Goal: Information Seeking & Learning: Find contact information

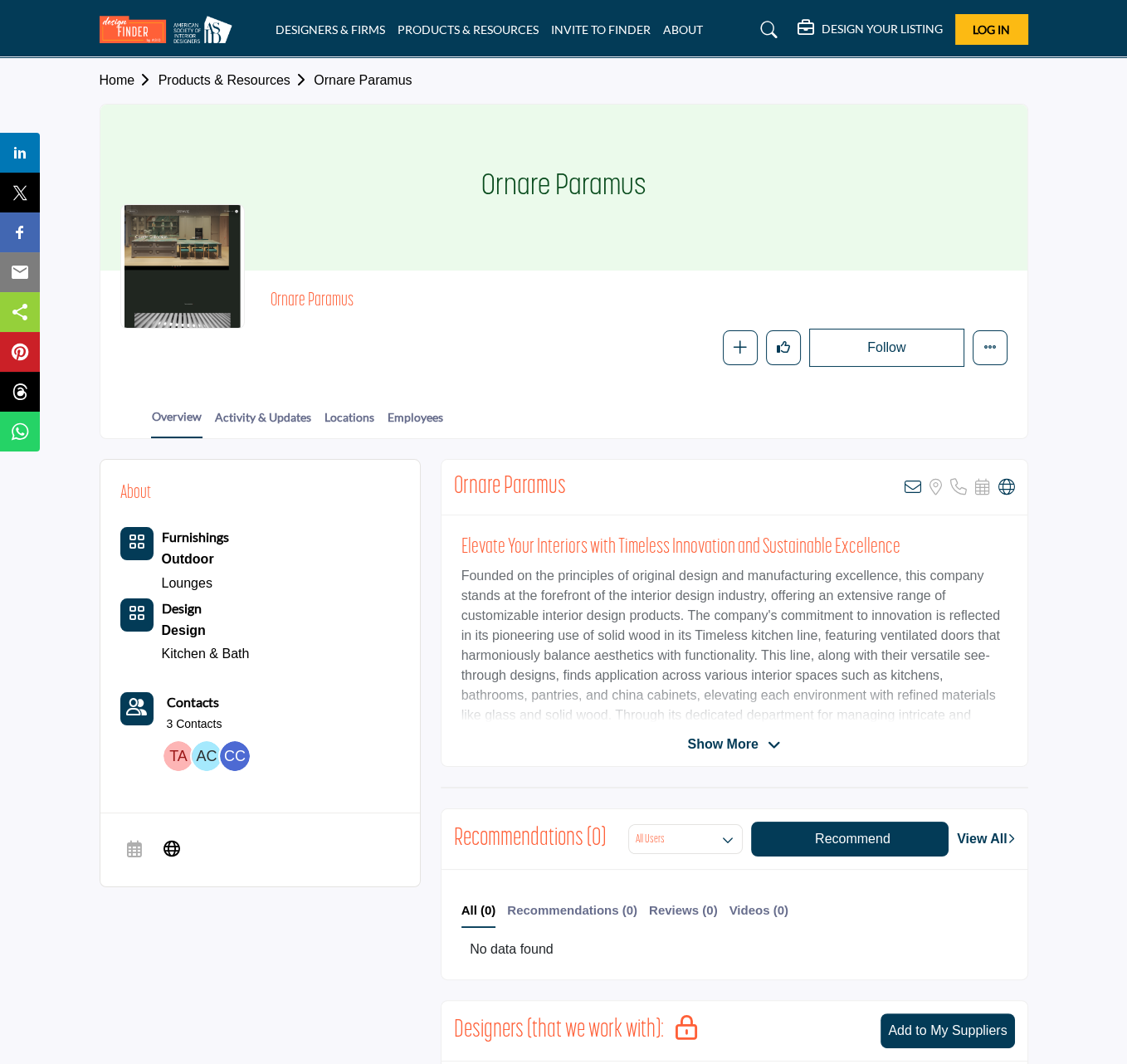
click at [178, 754] on img at bounding box center [178, 756] width 30 height 30
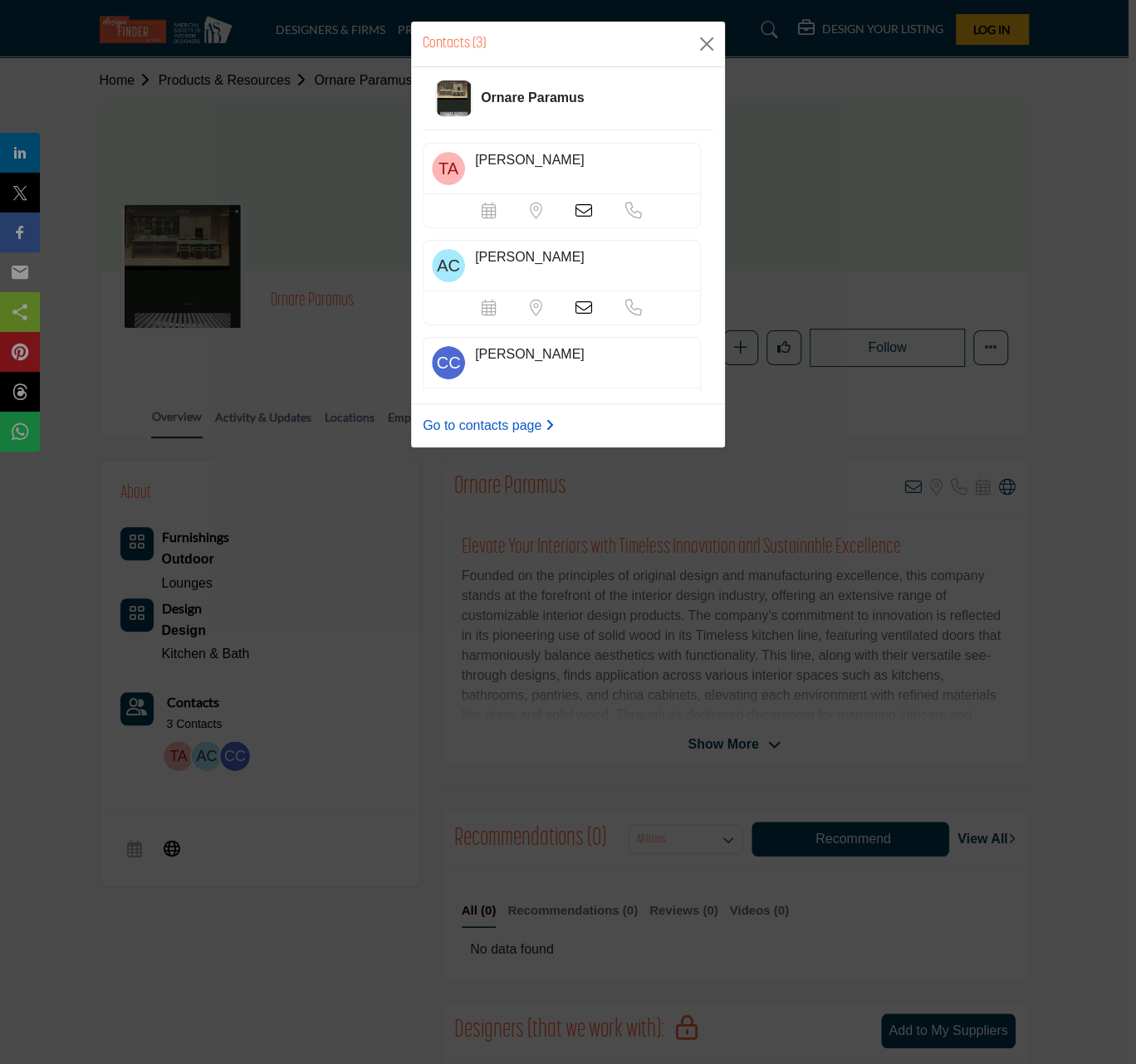
click at [471, 430] on link "Go to contacts page" at bounding box center [487, 426] width 131 height 20
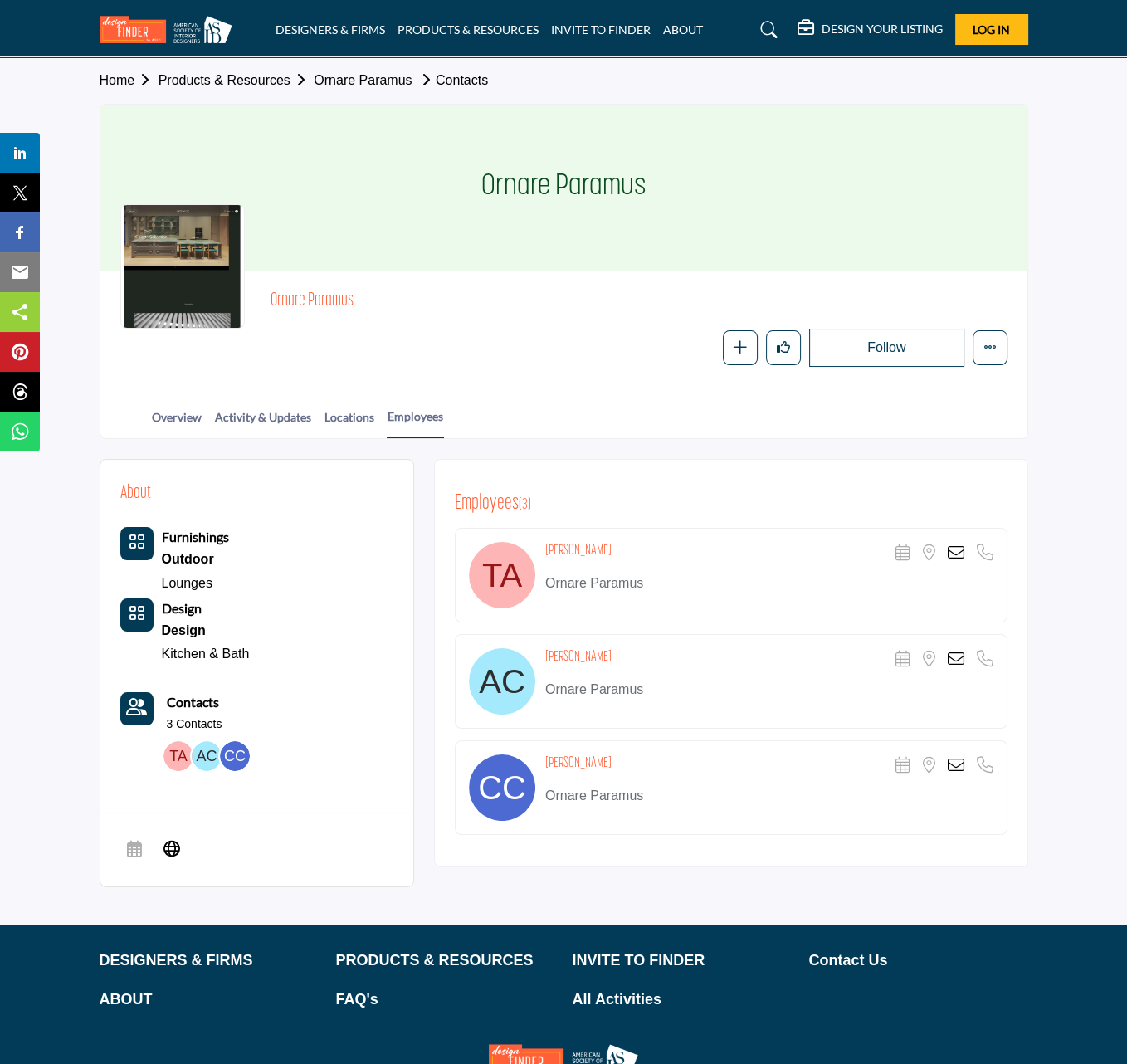
click at [956, 554] on icon at bounding box center [956, 553] width 17 height 17
click at [566, 588] on p "Ornare Paramus" at bounding box center [769, 584] width 448 height 20
click at [487, 569] on img at bounding box center [501, 575] width 67 height 67
click at [582, 546] on h4 "[PERSON_NAME]" at bounding box center [578, 551] width 67 height 18
click at [957, 551] on icon at bounding box center [956, 553] width 17 height 17
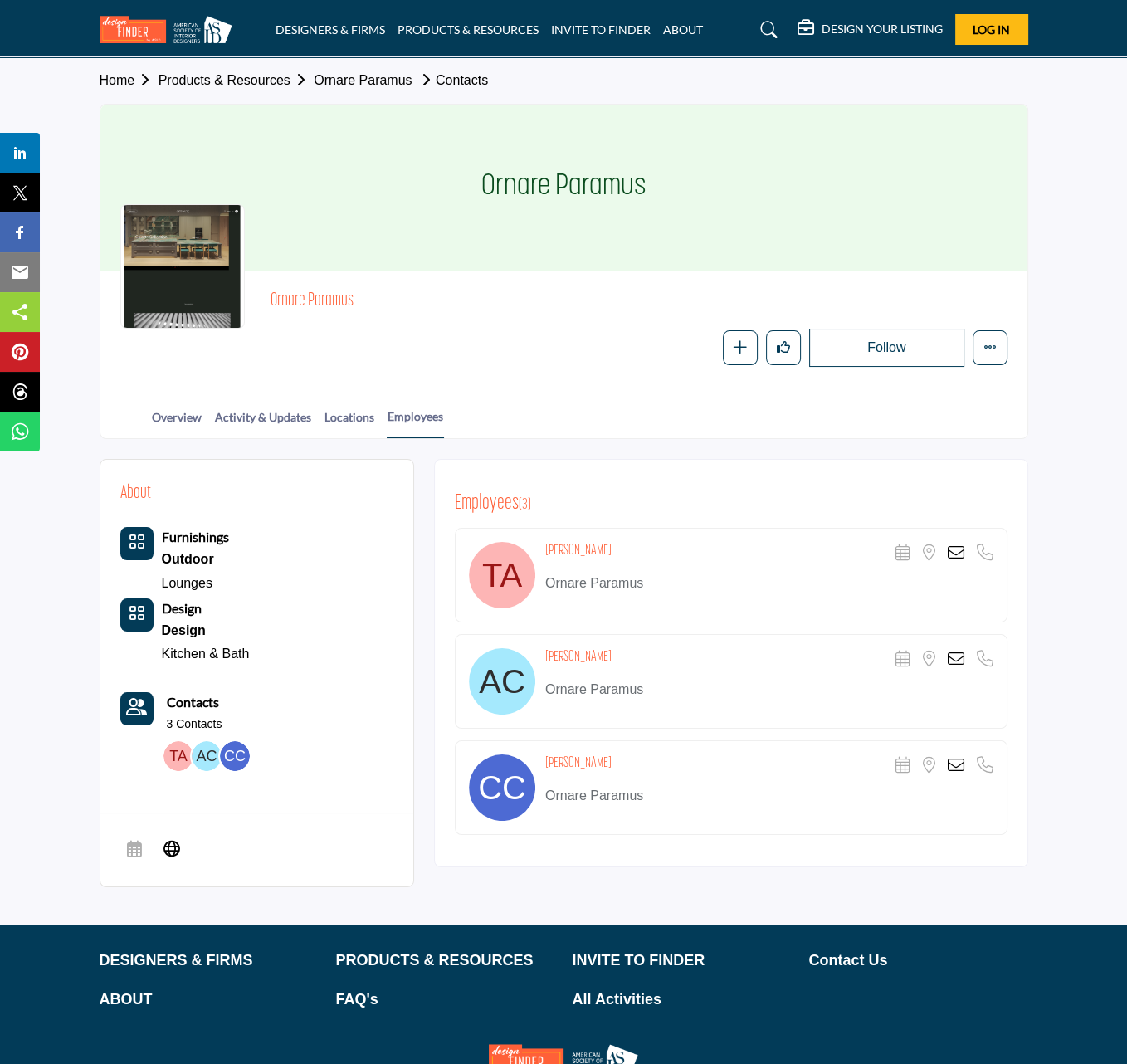
click at [757, 141] on div "Ornare Paramus" at bounding box center [564, 187] width 927 height 166
drag, startPoint x: 545, startPoint y: 759, endPoint x: 600, endPoint y: 755, distance: 55.1
click at [600, 755] on div "Cintia Chiba Scheduler URL is currently unavailable for this contact. Location …" at bounding box center [769, 767] width 448 height 24
copy h4 "[PERSON_NAME]"
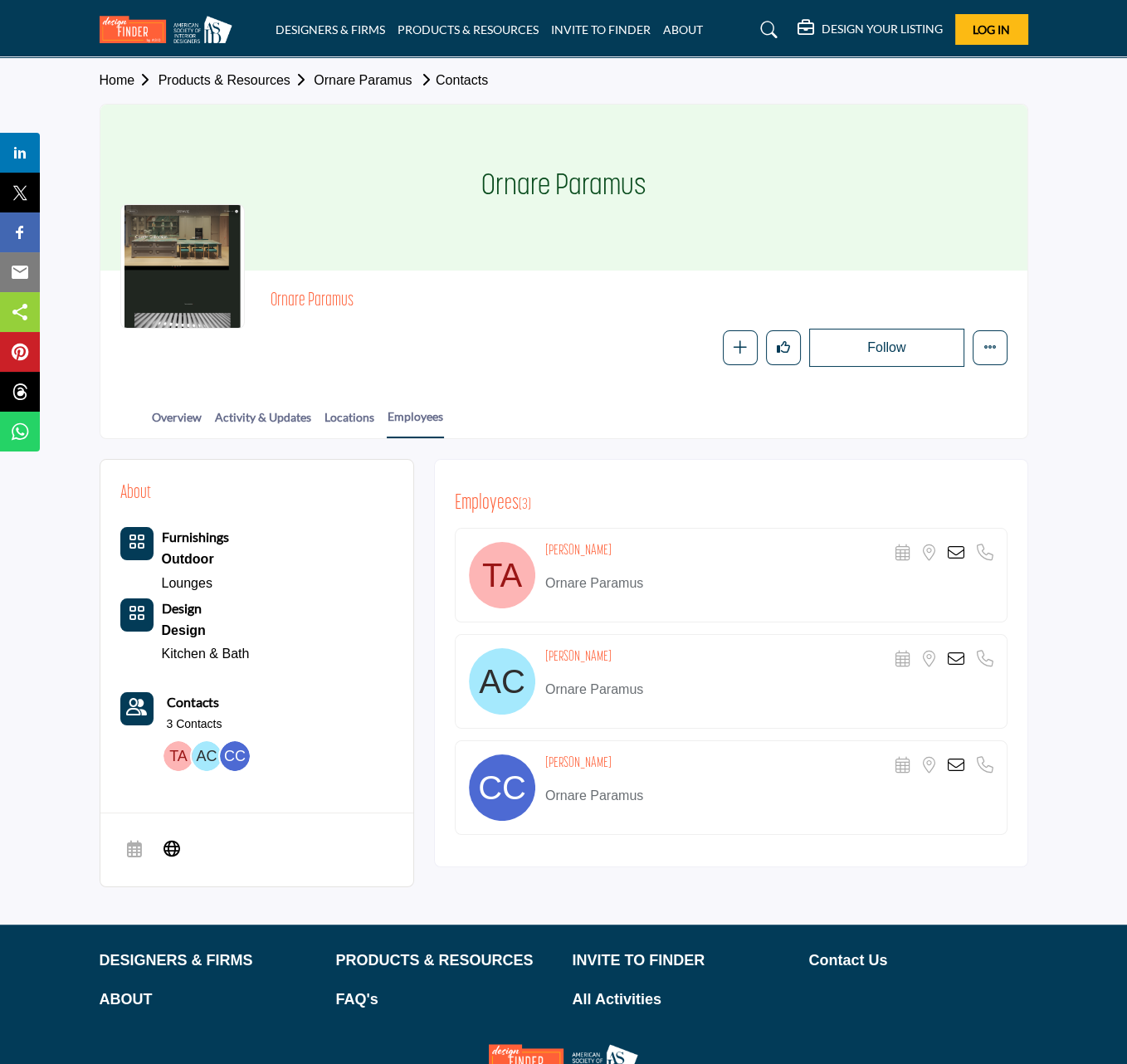
click at [675, 700] on div "Alan Chorm Scheduler URL is currently unavailable for this contact. Location is…" at bounding box center [731, 681] width 553 height 95
drag, startPoint x: 604, startPoint y: 664, endPoint x: 545, endPoint y: 660, distance: 59.1
click at [545, 660] on div "Alan Chorm Scheduler URL is currently unavailable for this contact. Location is…" at bounding box center [769, 660] width 448 height 24
copy h4 "[PERSON_NAME]"
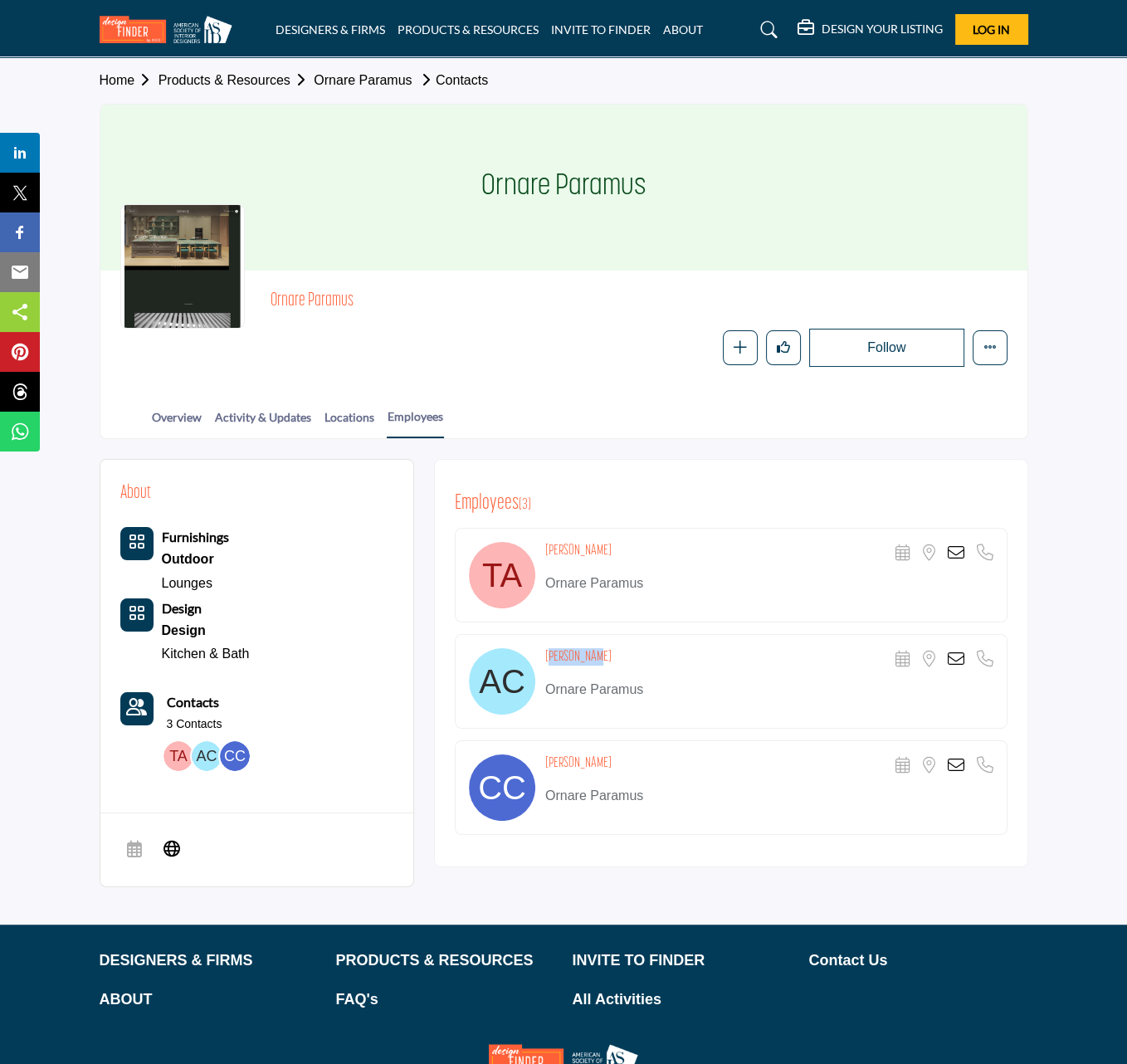
click at [608, 655] on div "Alan Chorm Scheduler URL is currently unavailable for this contact. Location is…" at bounding box center [769, 660] width 448 height 24
drag, startPoint x: 608, startPoint y: 655, endPoint x: 540, endPoint y: 660, distance: 68.2
click at [540, 660] on div "Alan Chorm Scheduler URL is currently unavailable for this contact. Location is…" at bounding box center [731, 681] width 553 height 95
